Goal: Information Seeking & Learning: Learn about a topic

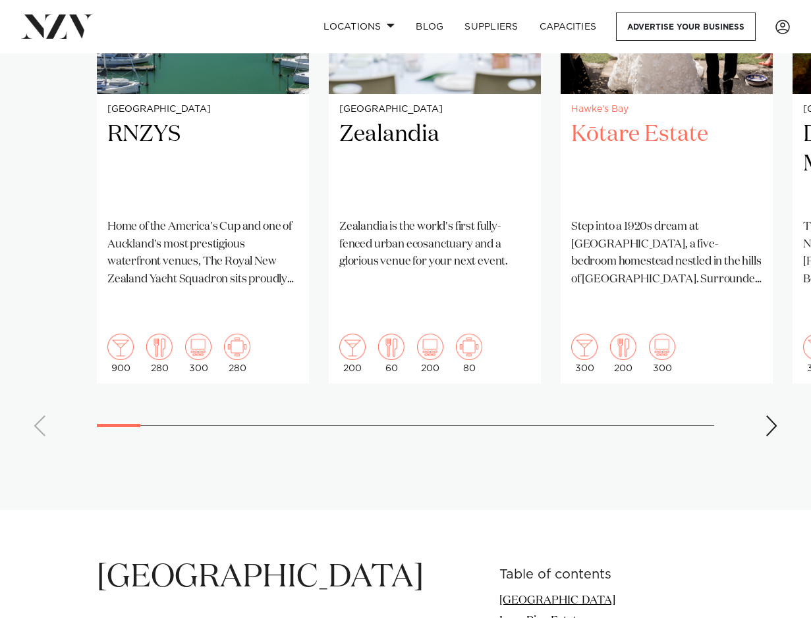
scroll to position [1119, 0]
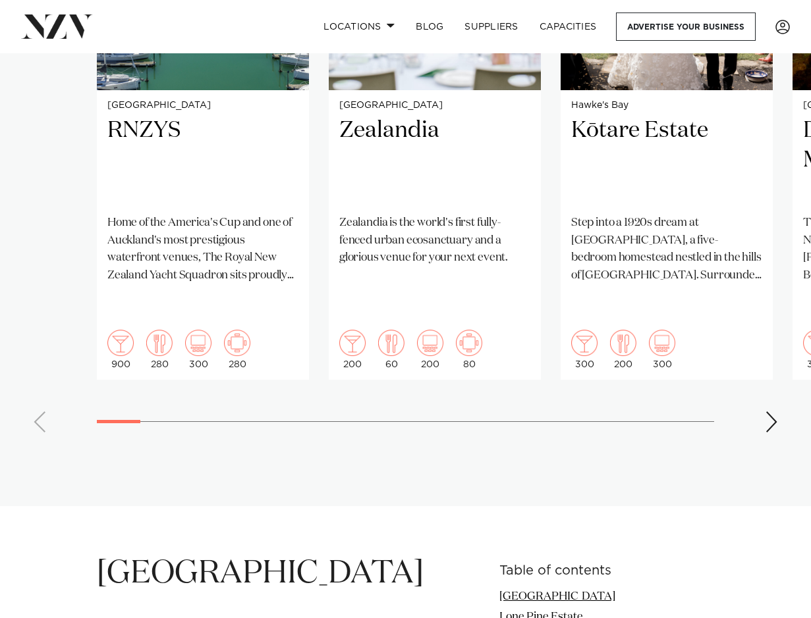
click at [771, 412] on div "Next slide" at bounding box center [770, 422] width 13 height 21
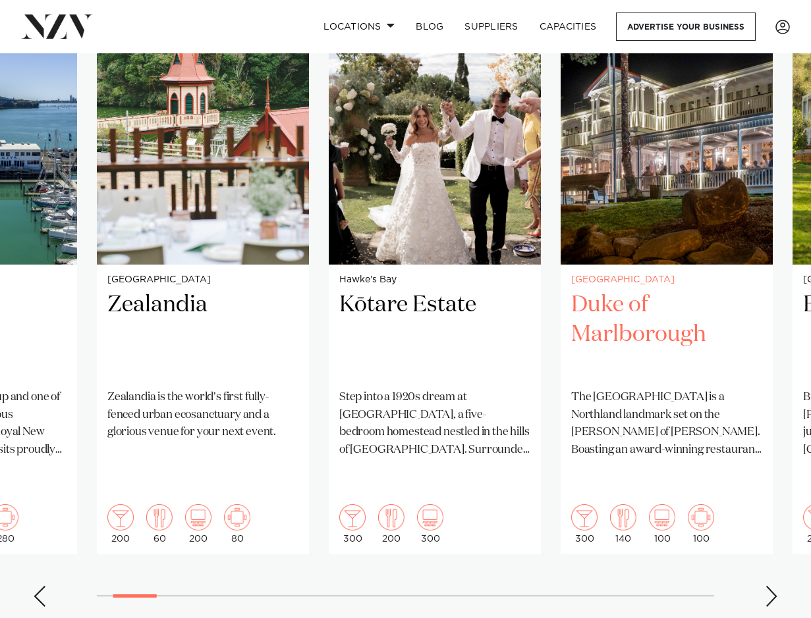
scroll to position [922, 0]
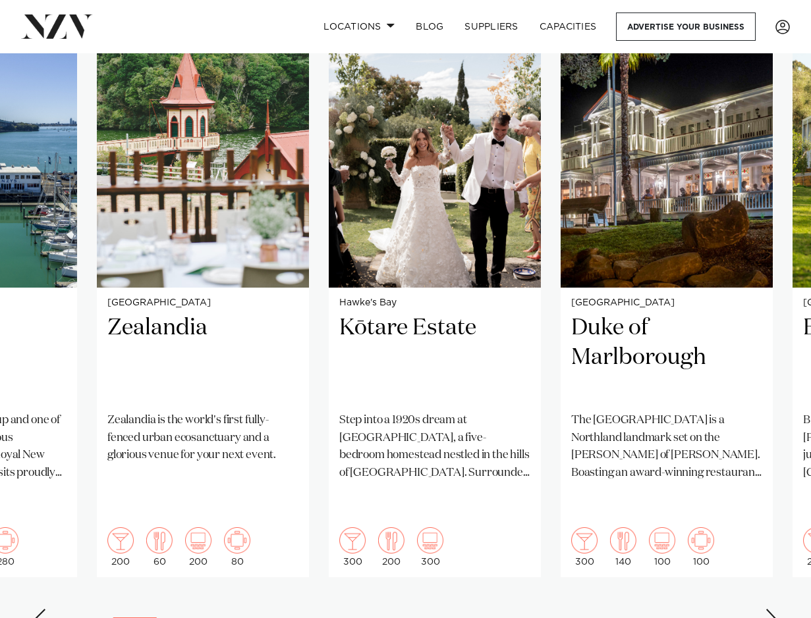
click at [771, 577] on swiper-container "Auckland RNZYS Home of the America's Cup and one of [GEOGRAPHIC_DATA]'s most pr…" at bounding box center [405, 321] width 811 height 637
click at [768, 609] on div "Next slide" at bounding box center [770, 619] width 13 height 21
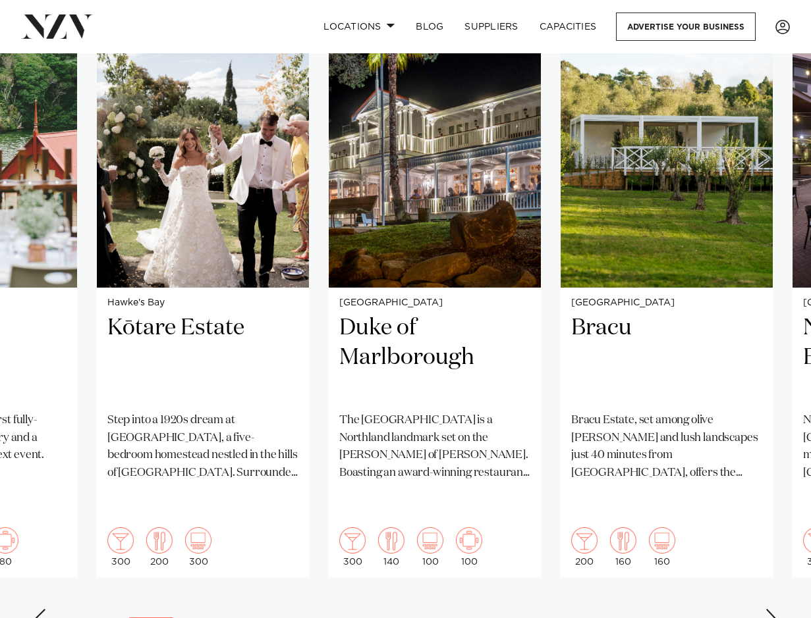
click at [768, 609] on div "Next slide" at bounding box center [770, 619] width 13 height 21
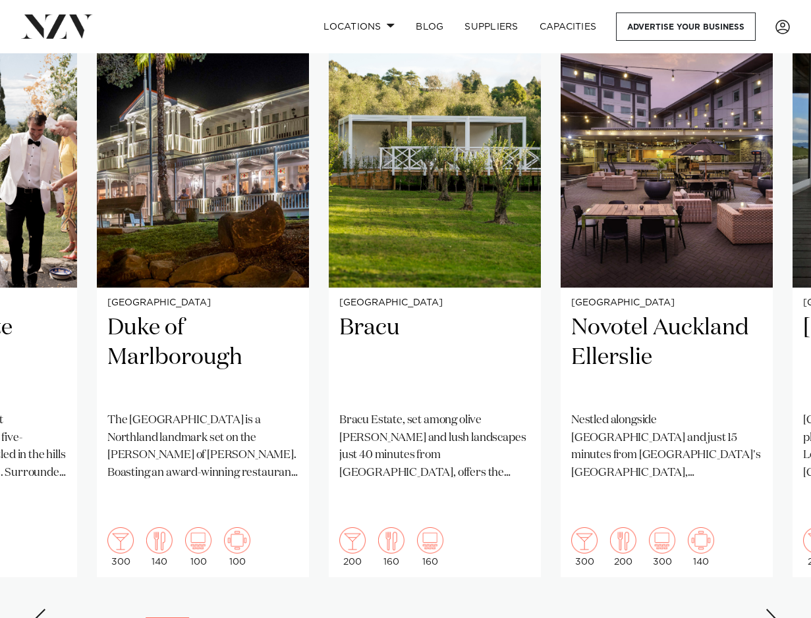
click at [768, 609] on div "Next slide" at bounding box center [770, 619] width 13 height 21
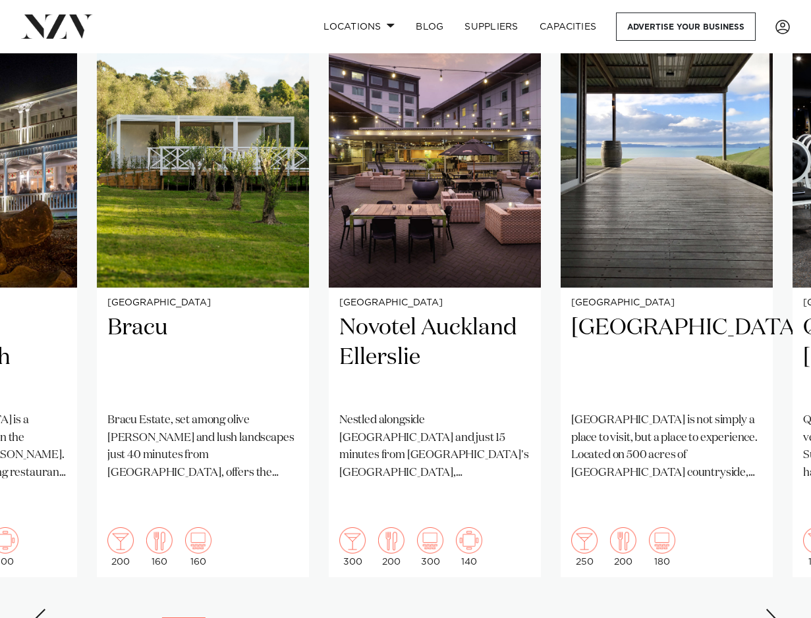
click at [768, 609] on div "Next slide" at bounding box center [770, 619] width 13 height 21
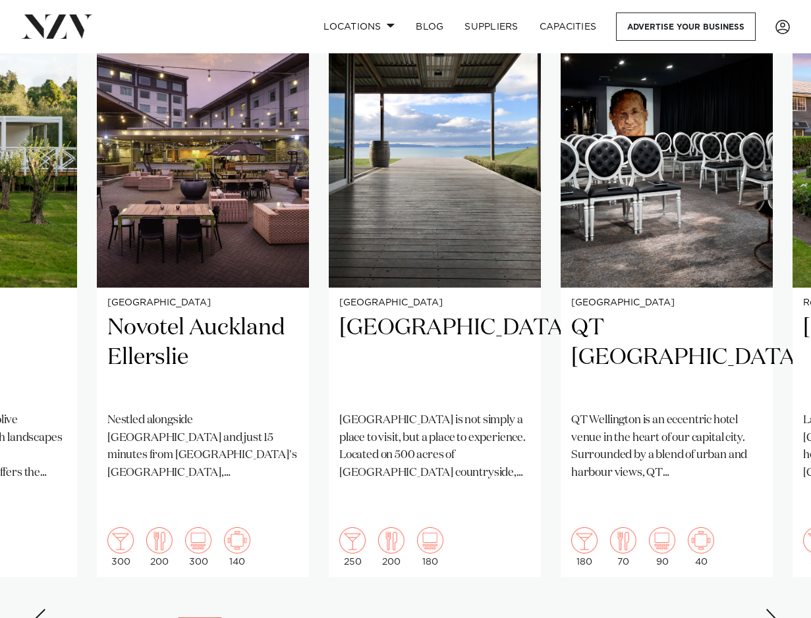
click at [768, 609] on div "Next slide" at bounding box center [770, 619] width 13 height 21
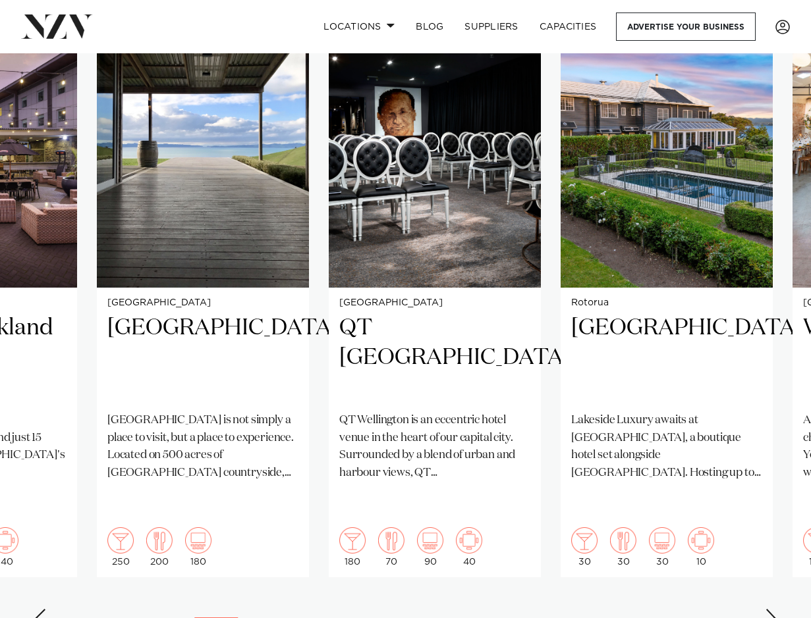
click at [768, 609] on div "Next slide" at bounding box center [770, 619] width 13 height 21
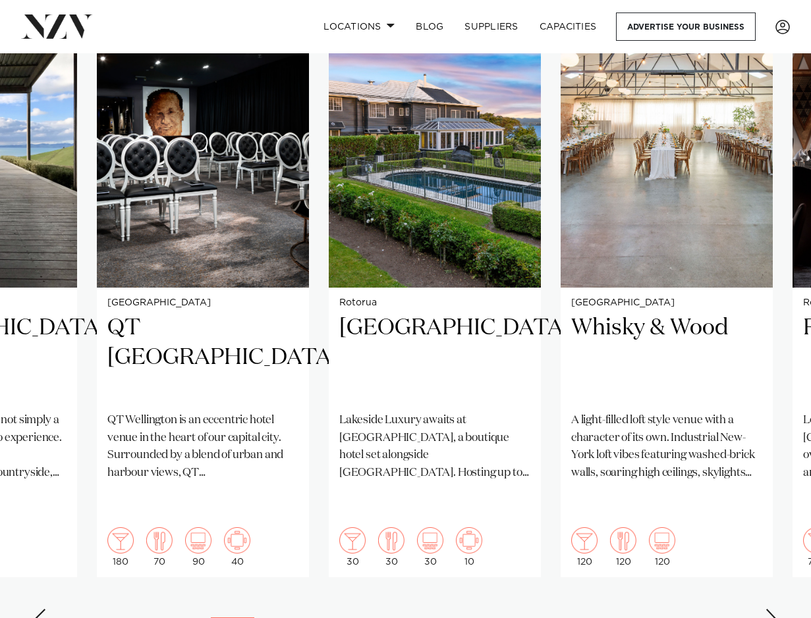
click at [768, 609] on div "Next slide" at bounding box center [770, 619] width 13 height 21
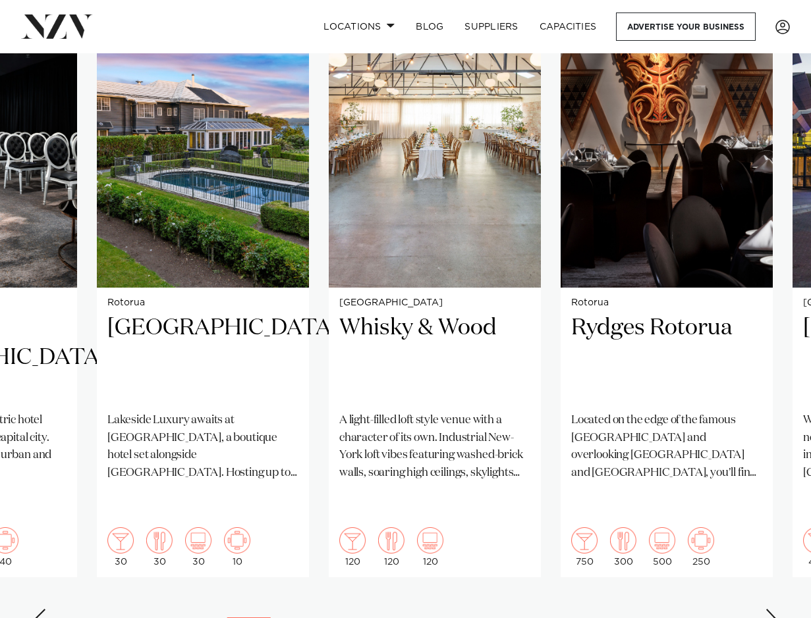
click at [768, 609] on div "Next slide" at bounding box center [770, 619] width 13 height 21
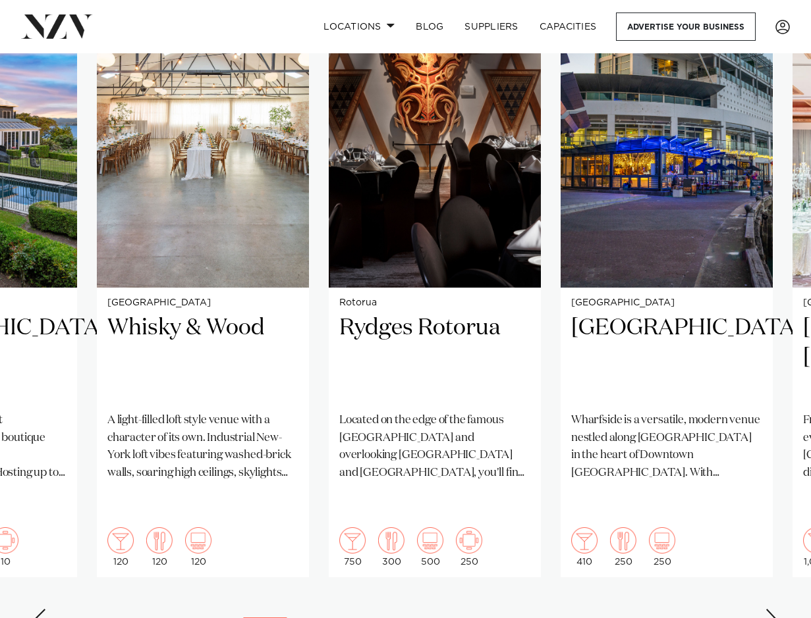
click at [768, 609] on div "Next slide" at bounding box center [770, 619] width 13 height 21
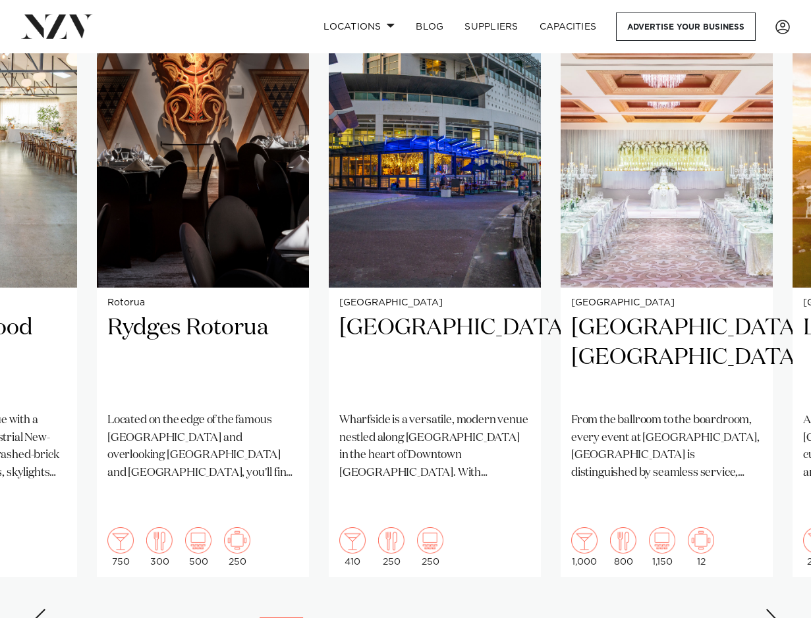
click at [768, 609] on div "Next slide" at bounding box center [770, 619] width 13 height 21
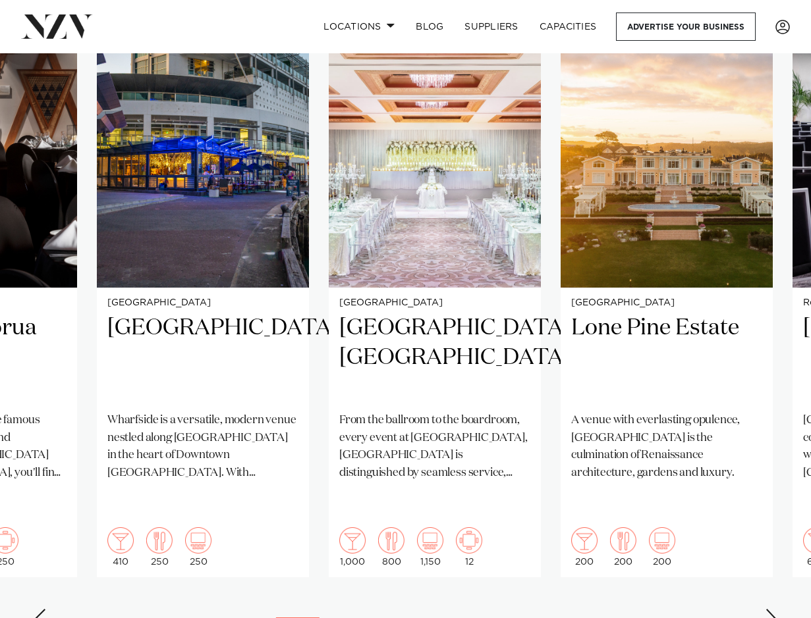
click at [768, 609] on div "Next slide" at bounding box center [770, 619] width 13 height 21
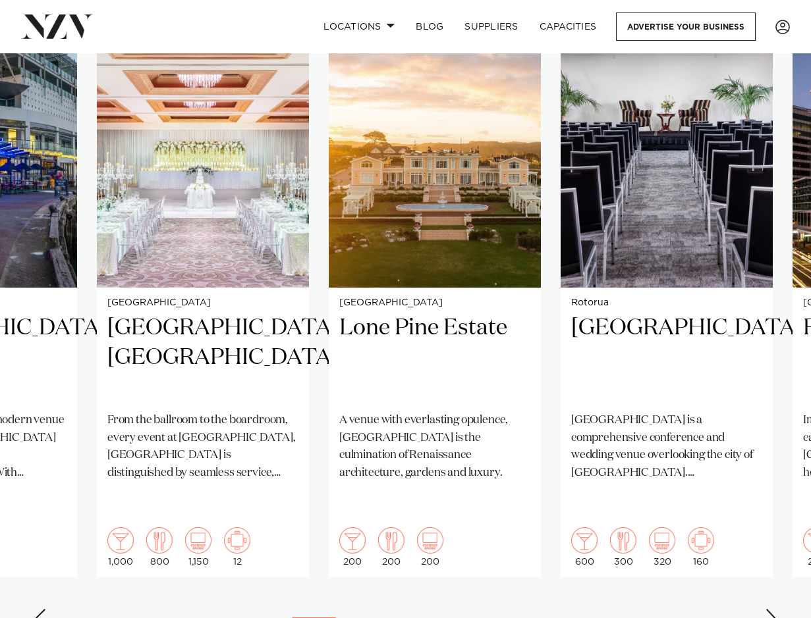
click at [768, 609] on div "Next slide" at bounding box center [770, 619] width 13 height 21
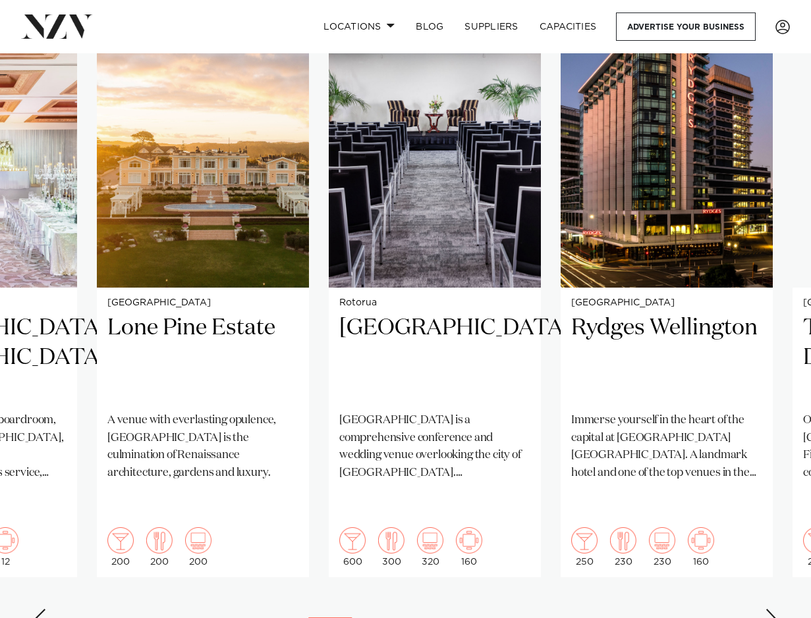
click at [768, 609] on div "Next slide" at bounding box center [770, 619] width 13 height 21
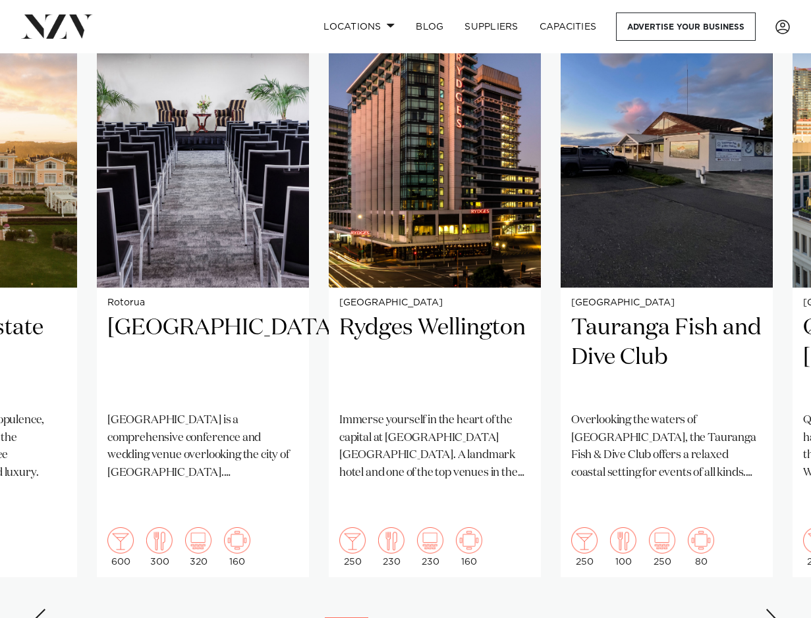
click at [768, 609] on div "Next slide" at bounding box center [770, 619] width 13 height 21
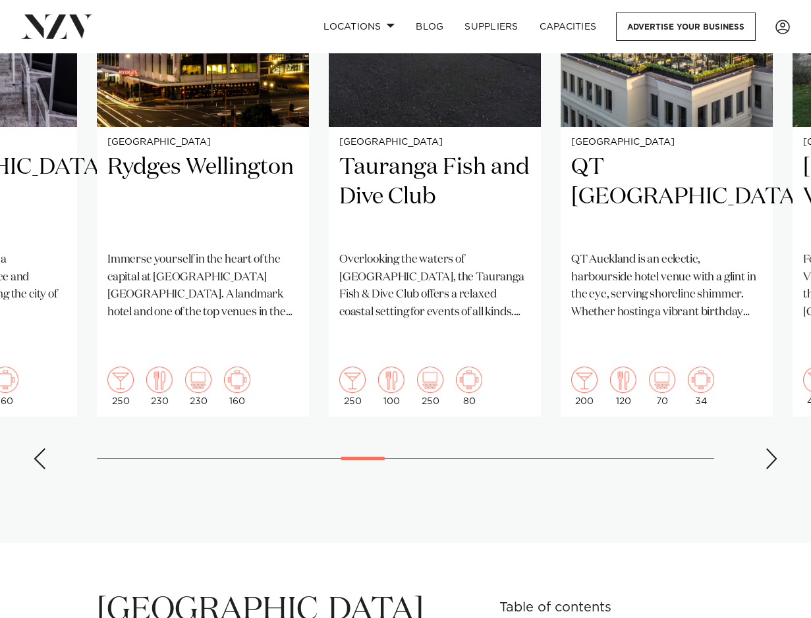
scroll to position [1317, 0]
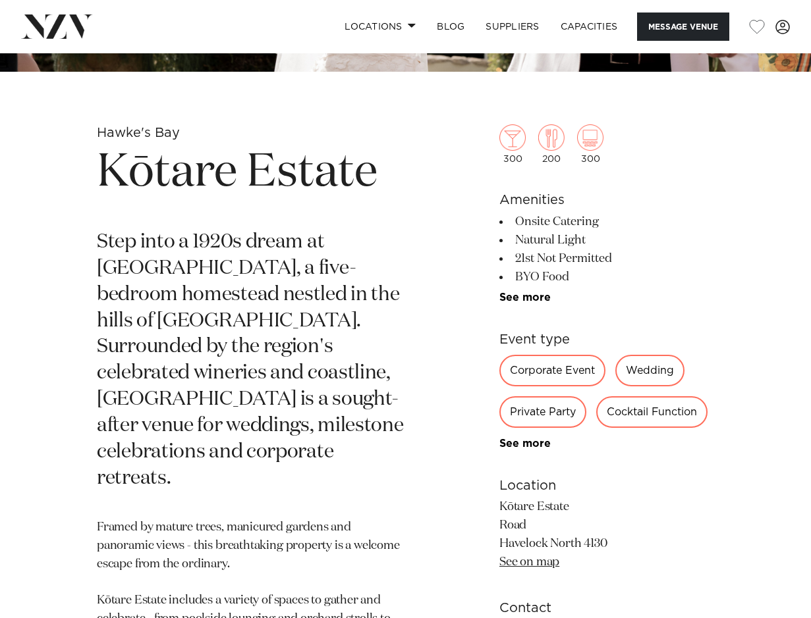
scroll to position [461, 0]
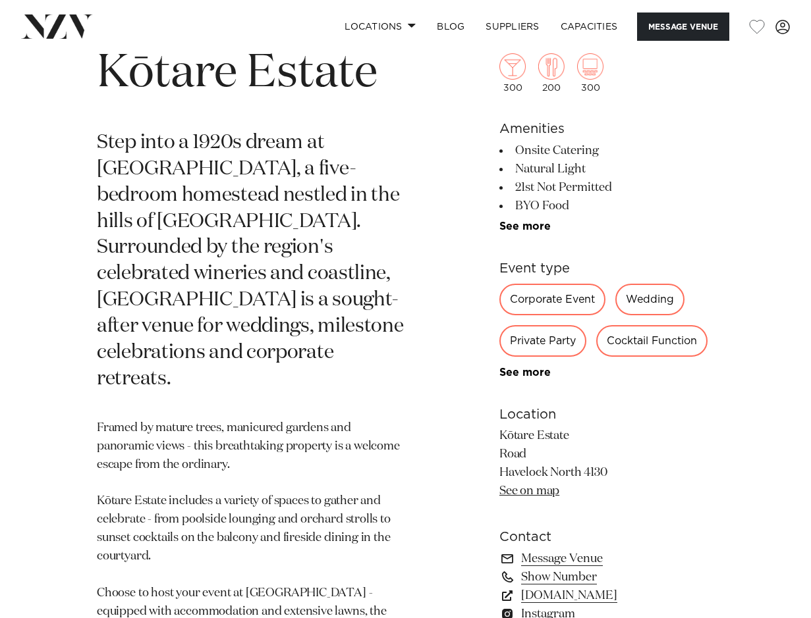
click at [524, 487] on link "See on map" at bounding box center [529, 491] width 60 height 12
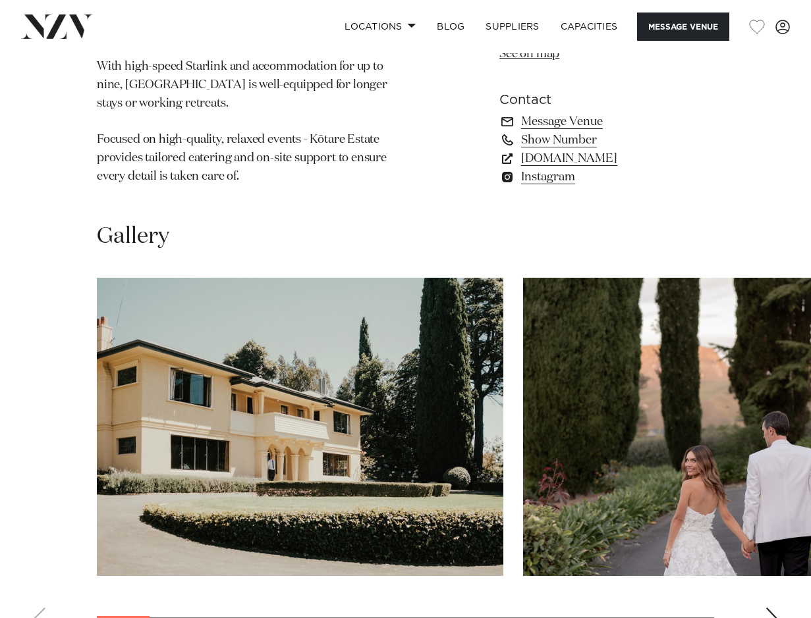
scroll to position [1251, 0]
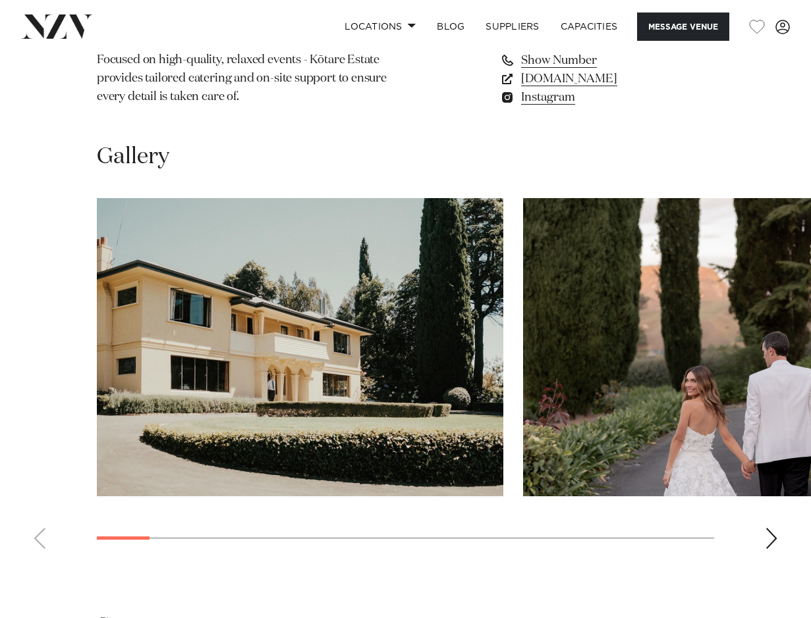
click at [766, 528] on div "Next slide" at bounding box center [770, 538] width 13 height 21
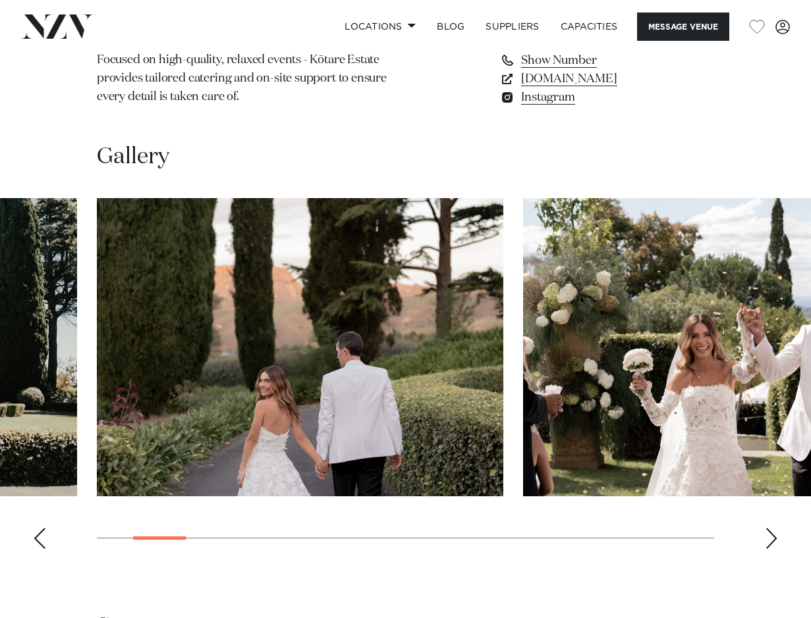
click at [768, 528] on div "Next slide" at bounding box center [770, 538] width 13 height 21
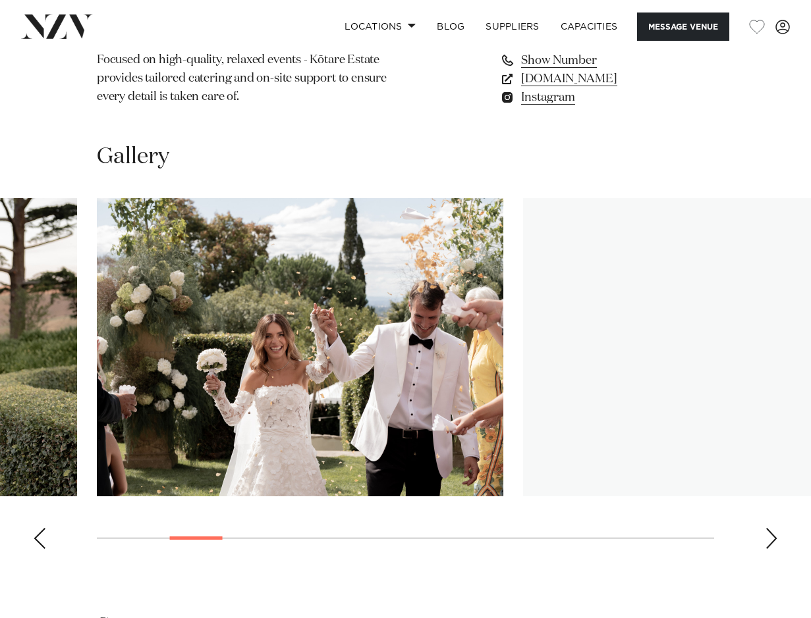
click at [768, 528] on div "Next slide" at bounding box center [770, 538] width 13 height 21
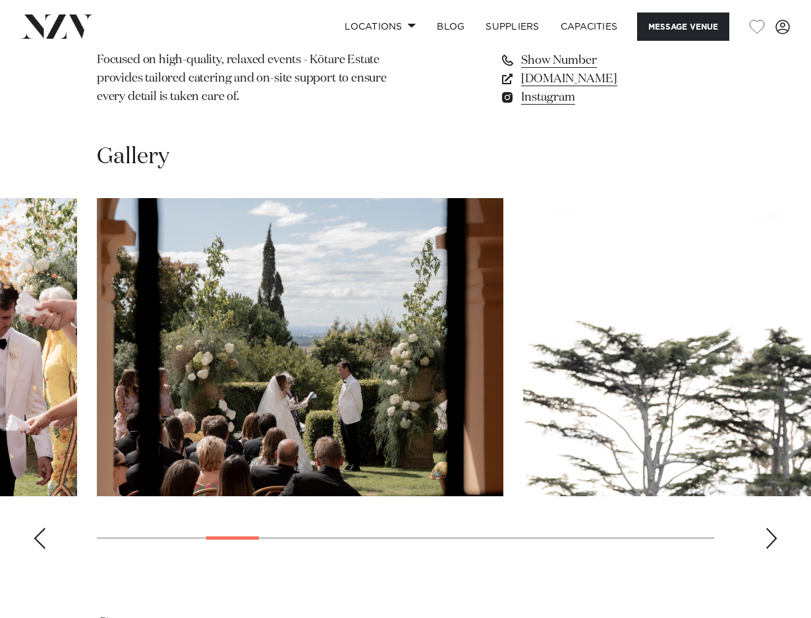
click at [768, 528] on div "Next slide" at bounding box center [770, 538] width 13 height 21
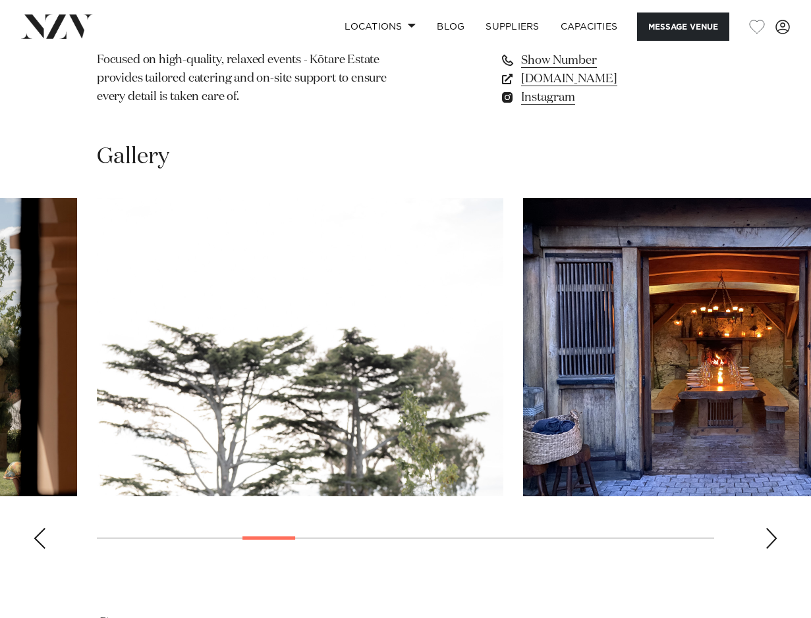
click at [768, 528] on div "Next slide" at bounding box center [770, 538] width 13 height 21
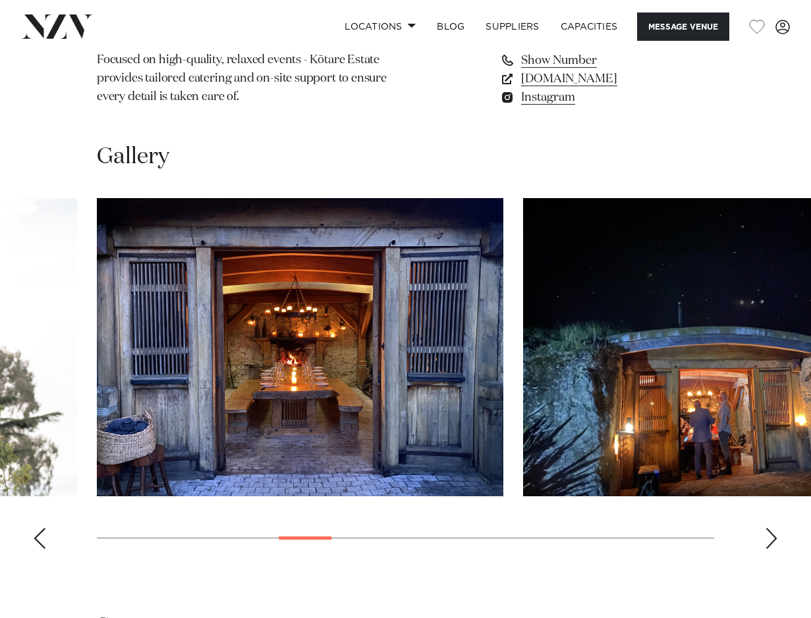
click at [768, 528] on div "Next slide" at bounding box center [770, 538] width 13 height 21
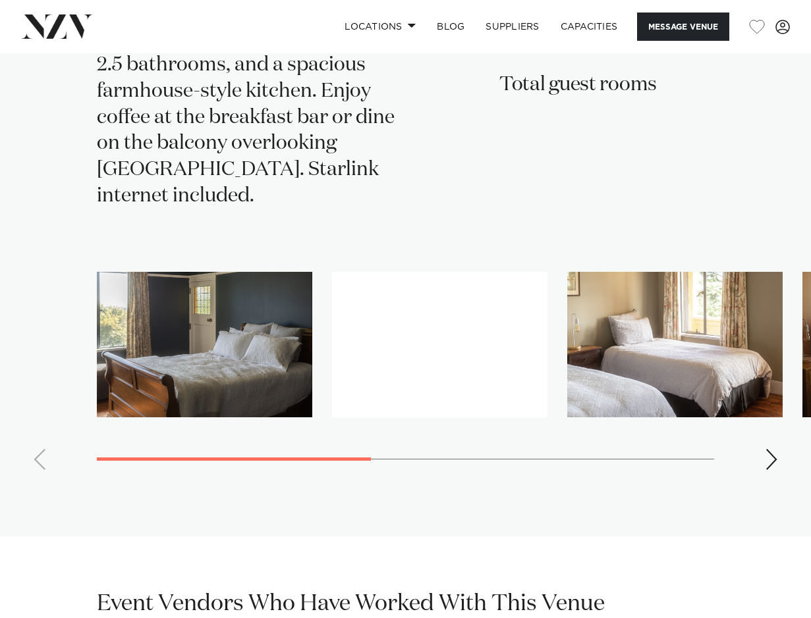
scroll to position [2305, 0]
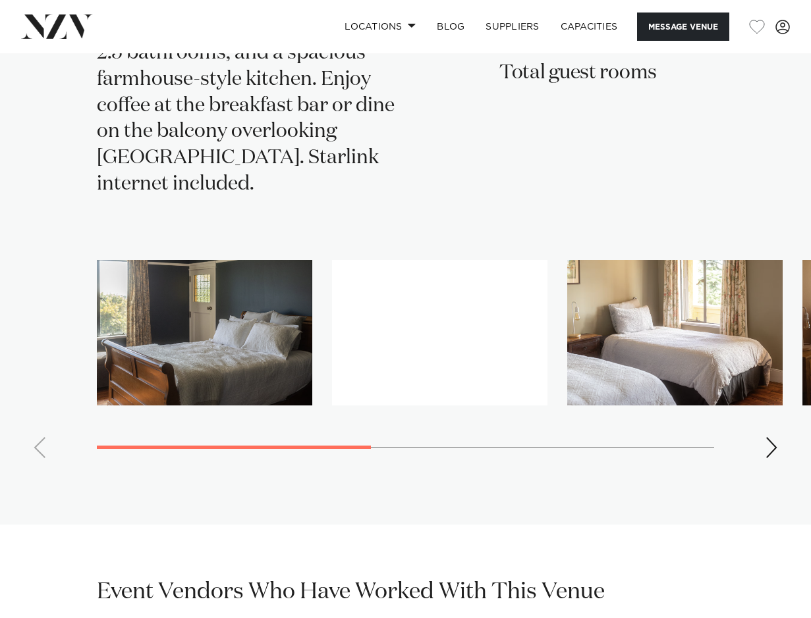
click at [766, 437] on div "Next slide" at bounding box center [770, 447] width 13 height 21
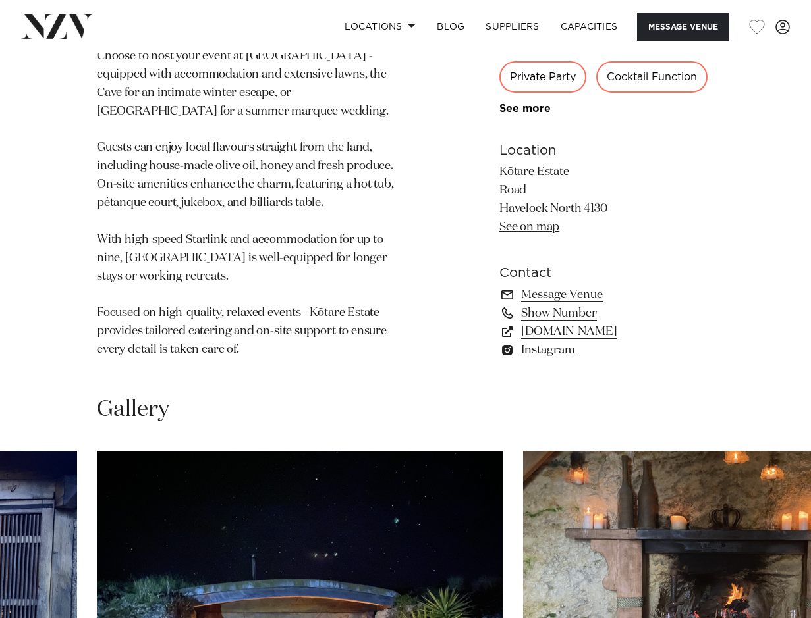
scroll to position [988, 0]
